Goal: Task Accomplishment & Management: Understand process/instructions

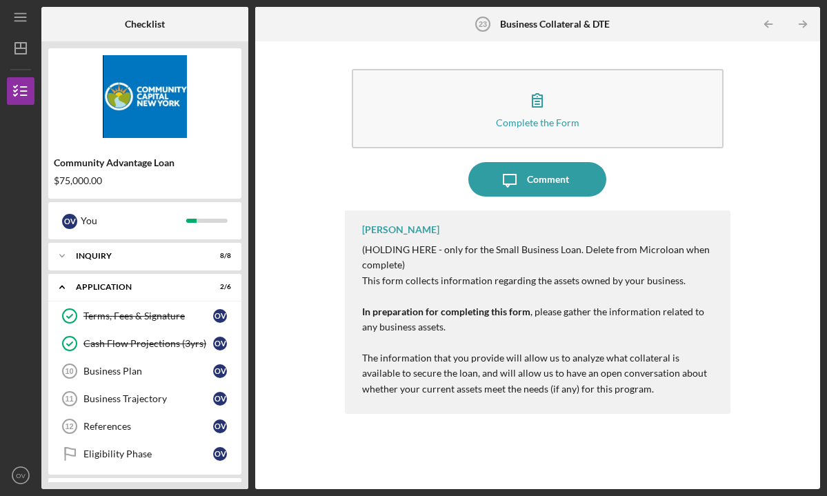
scroll to position [378, 0]
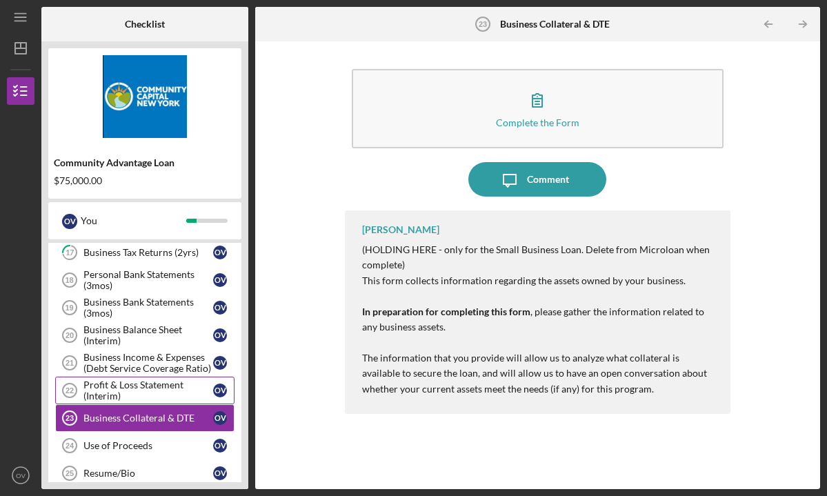
click at [153, 395] on div "Profit & Loss Statement (Interim)" at bounding box center [148, 390] width 130 height 22
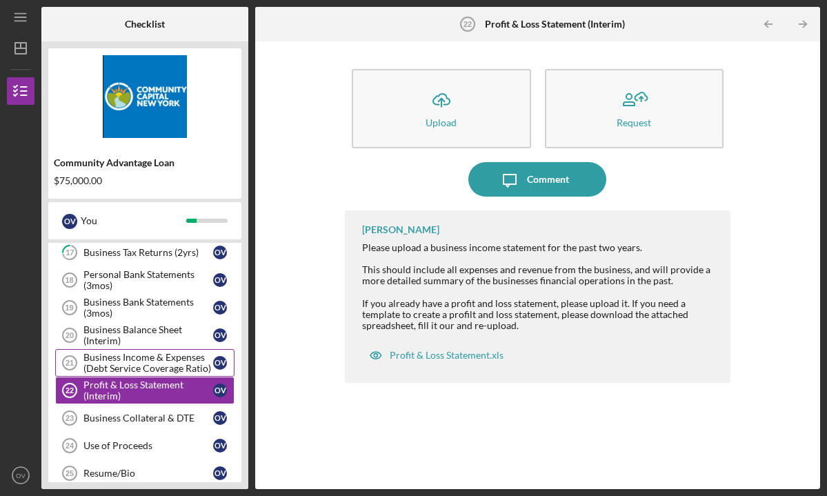
click at [150, 367] on div "Business Income & Expenses (Debt Service Coverage Ratio)" at bounding box center [148, 363] width 130 height 22
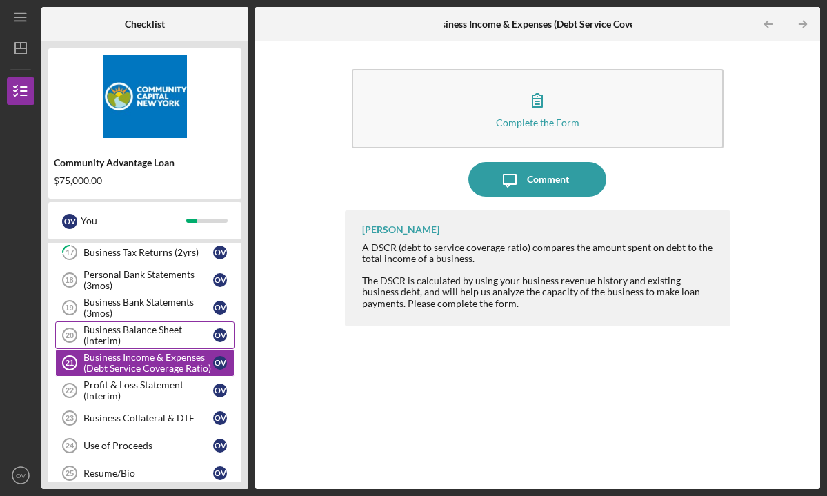
click at [143, 336] on div "Business Balance Sheet (Interim)" at bounding box center [148, 335] width 130 height 22
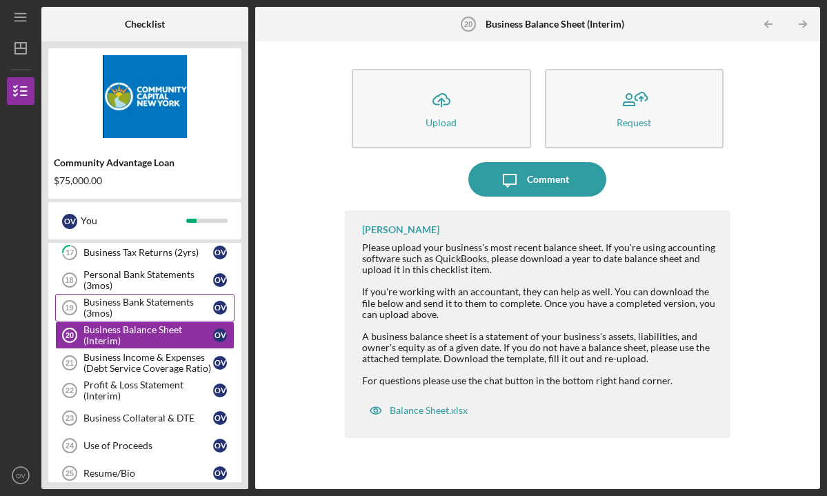
click at [144, 309] on div "Business Bank Statements (3mos)" at bounding box center [148, 307] width 130 height 22
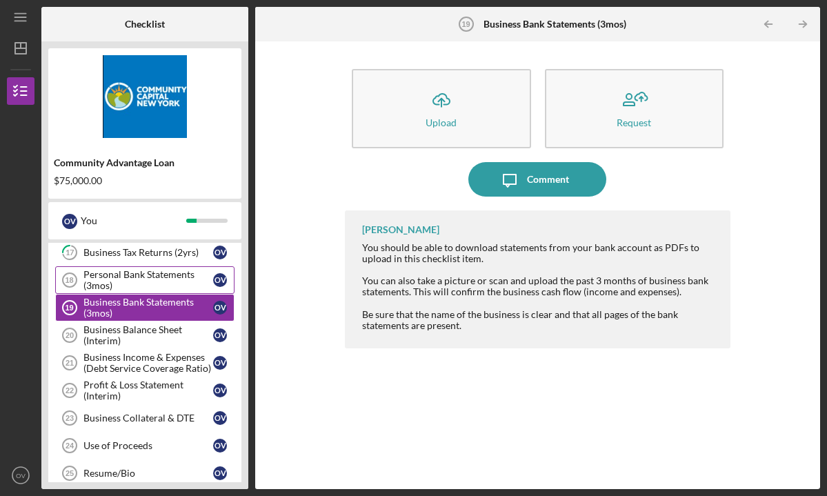
click at [146, 281] on div "Personal Bank Statements (3mos)" at bounding box center [148, 280] width 130 height 22
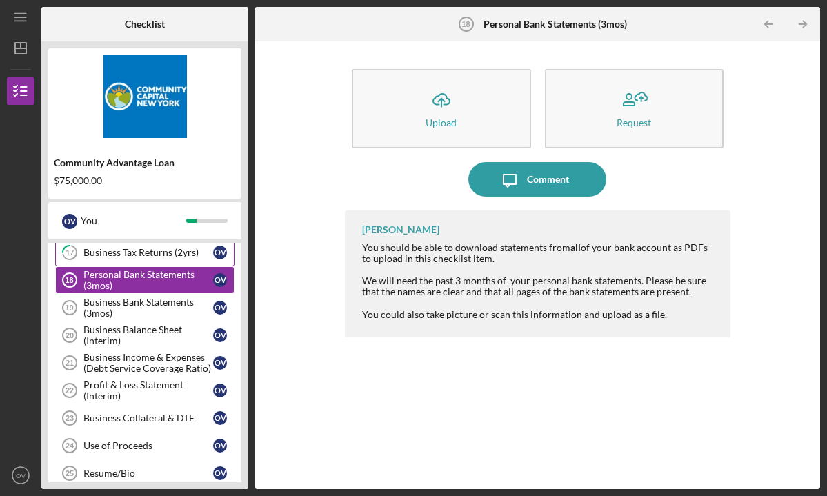
click at [151, 256] on div "Business Tax Returns (2yrs)" at bounding box center [148, 252] width 130 height 11
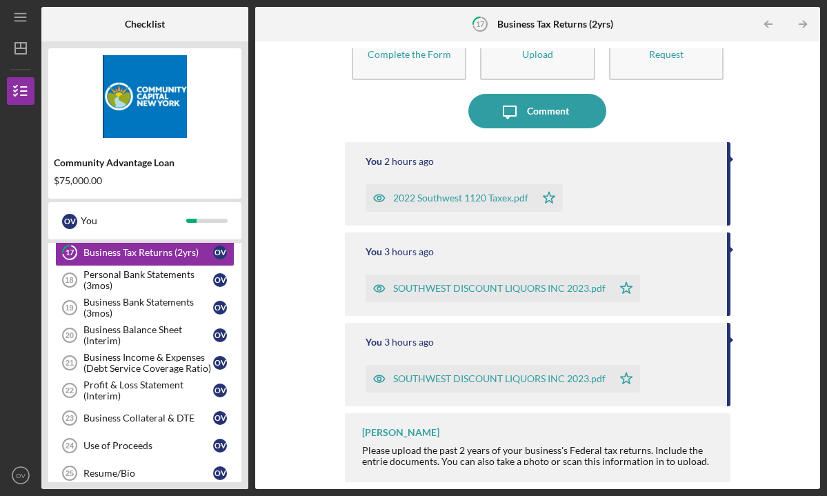
scroll to position [68, 0]
click at [161, 287] on div "Personal Bank Statements (3mos)" at bounding box center [148, 280] width 130 height 22
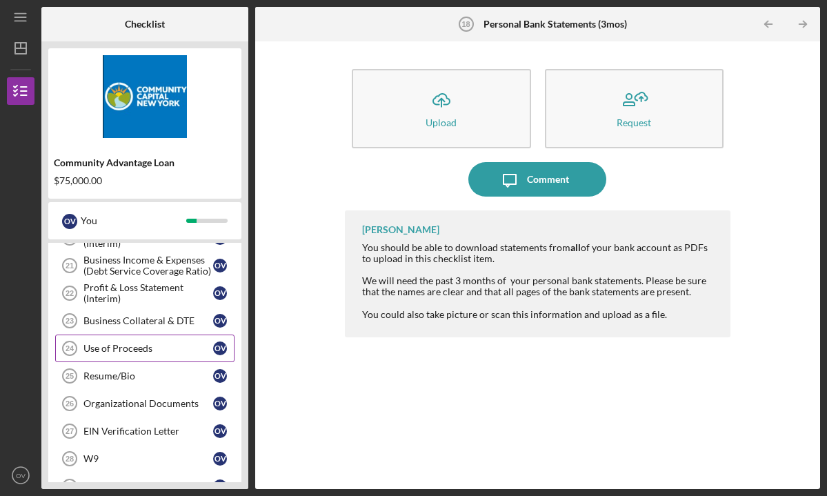
scroll to position [471, 0]
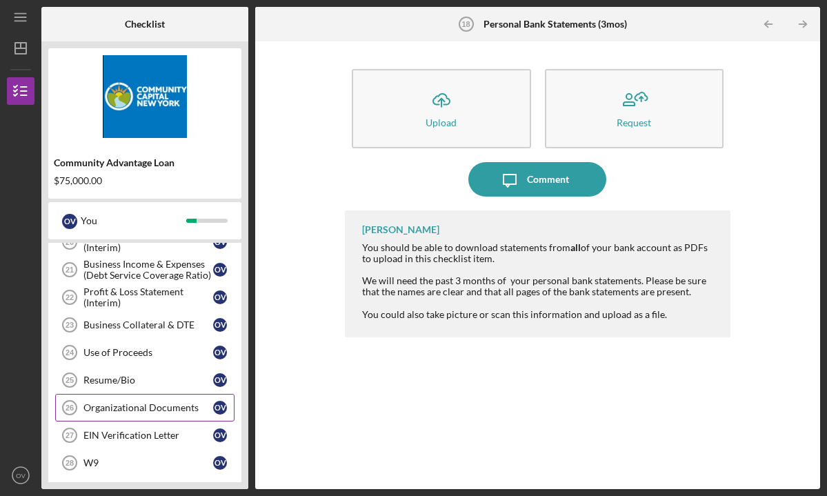
click at [147, 401] on link "Organizational Documents 26 Organizational Documents O V" at bounding box center [144, 408] width 179 height 28
